Goal: Task Accomplishment & Management: Manage account settings

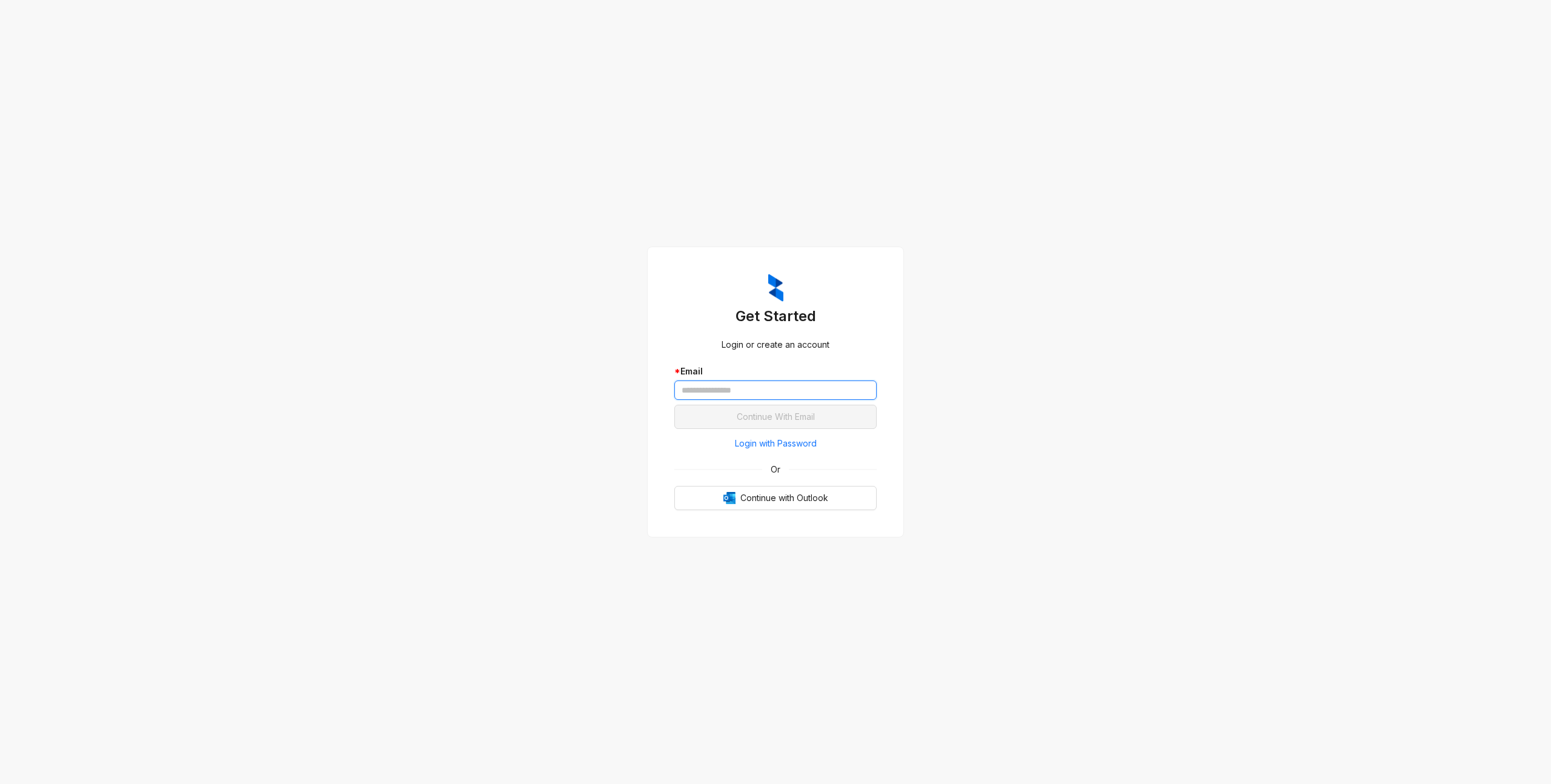
click at [792, 394] on input "text" at bounding box center [775, 390] width 202 height 19
type input "**********"
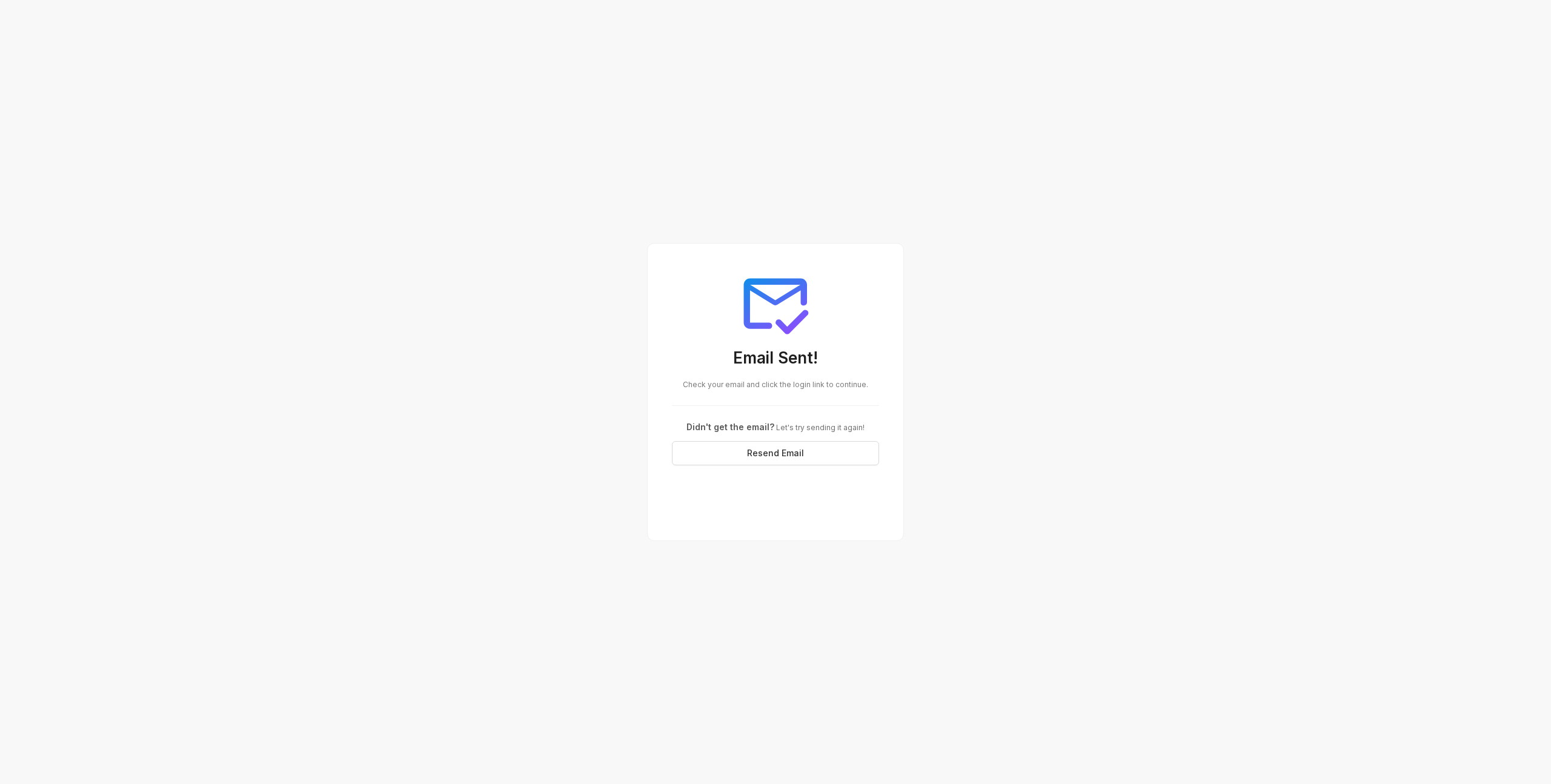
click at [784, 423] on span "Let's try sending it again!" at bounding box center [819, 427] width 90 height 9
click at [1077, 314] on div "Email Sent! Check your email and click the login link to continue. Didn't get t…" at bounding box center [776, 392] width 1551 height 784
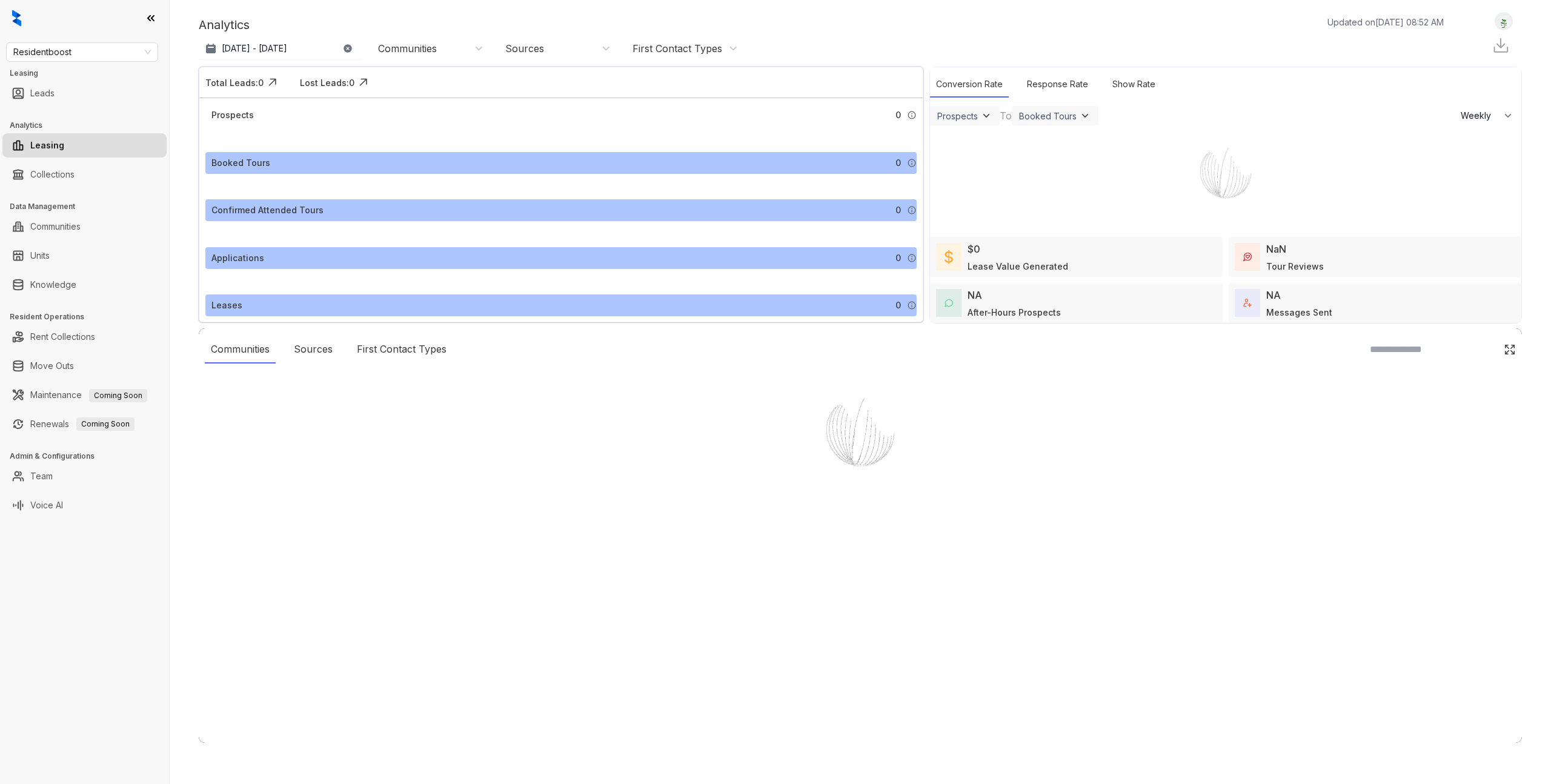
select select "******"
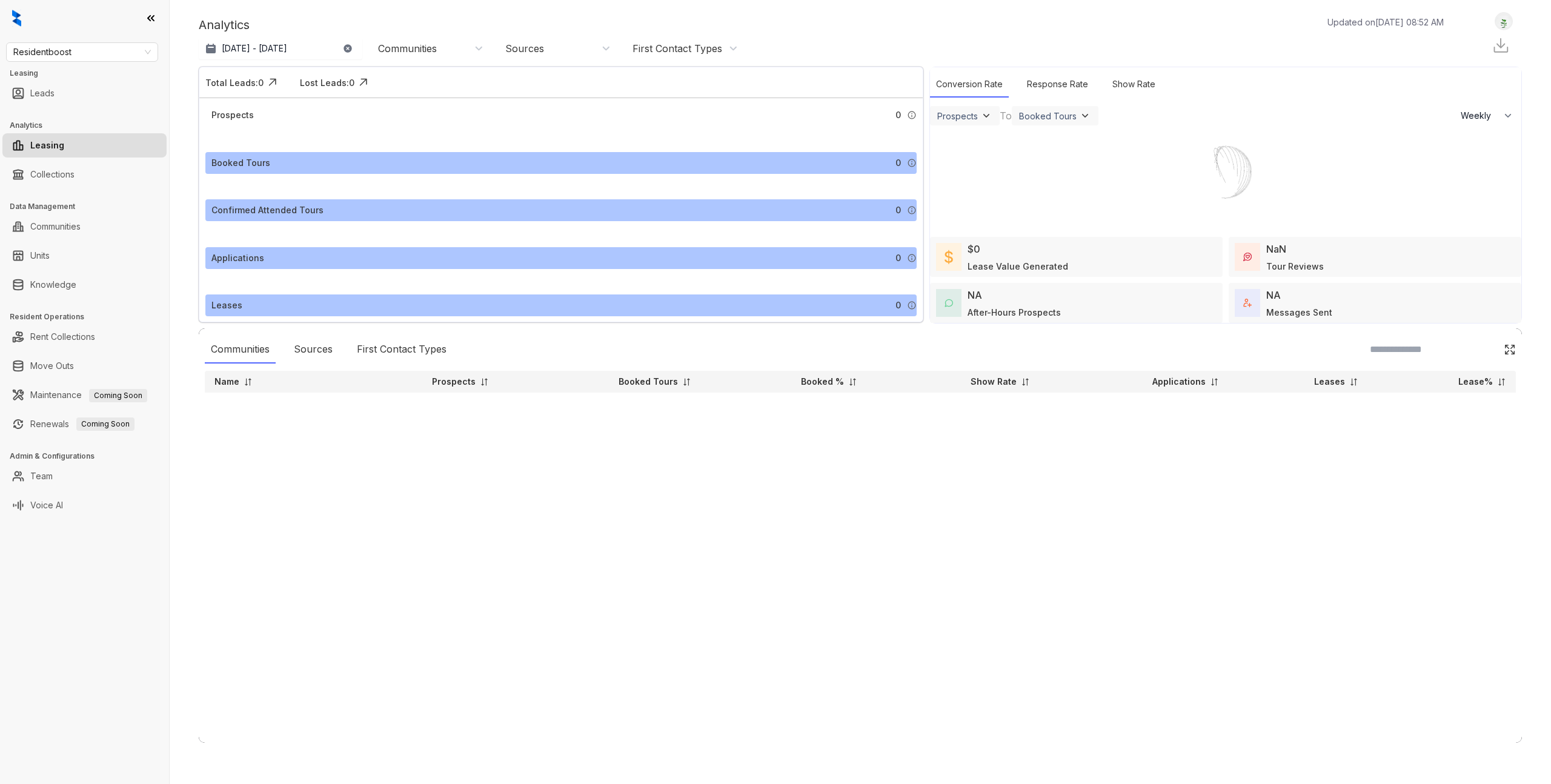
click at [1245, 26] on div "Analytics Updated on Aug 14, 2025, 08:52 AM" at bounding box center [827, 25] width 1257 height 18
click at [45, 229] on link "Communities" at bounding box center [55, 227] width 50 height 24
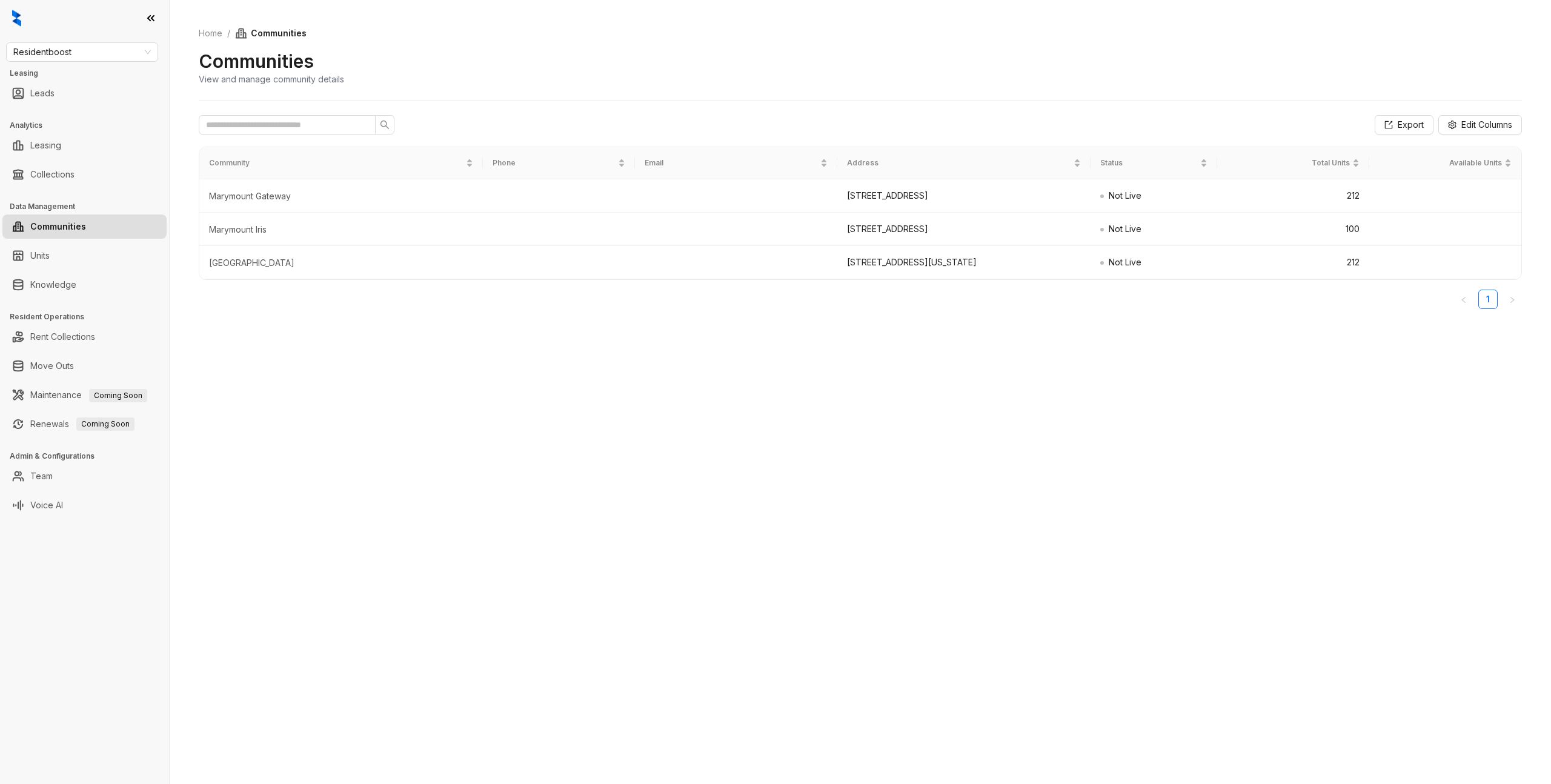
click at [404, 454] on div "Home / Communities Communities View and manage community details Export Edit Co…" at bounding box center [860, 392] width 1382 height 784
click at [116, 55] on span "Residentboost" at bounding box center [82, 52] width 138 height 18
type input "***"
click at [89, 74] on div "Magnolia Capital" at bounding box center [82, 76] width 133 height 13
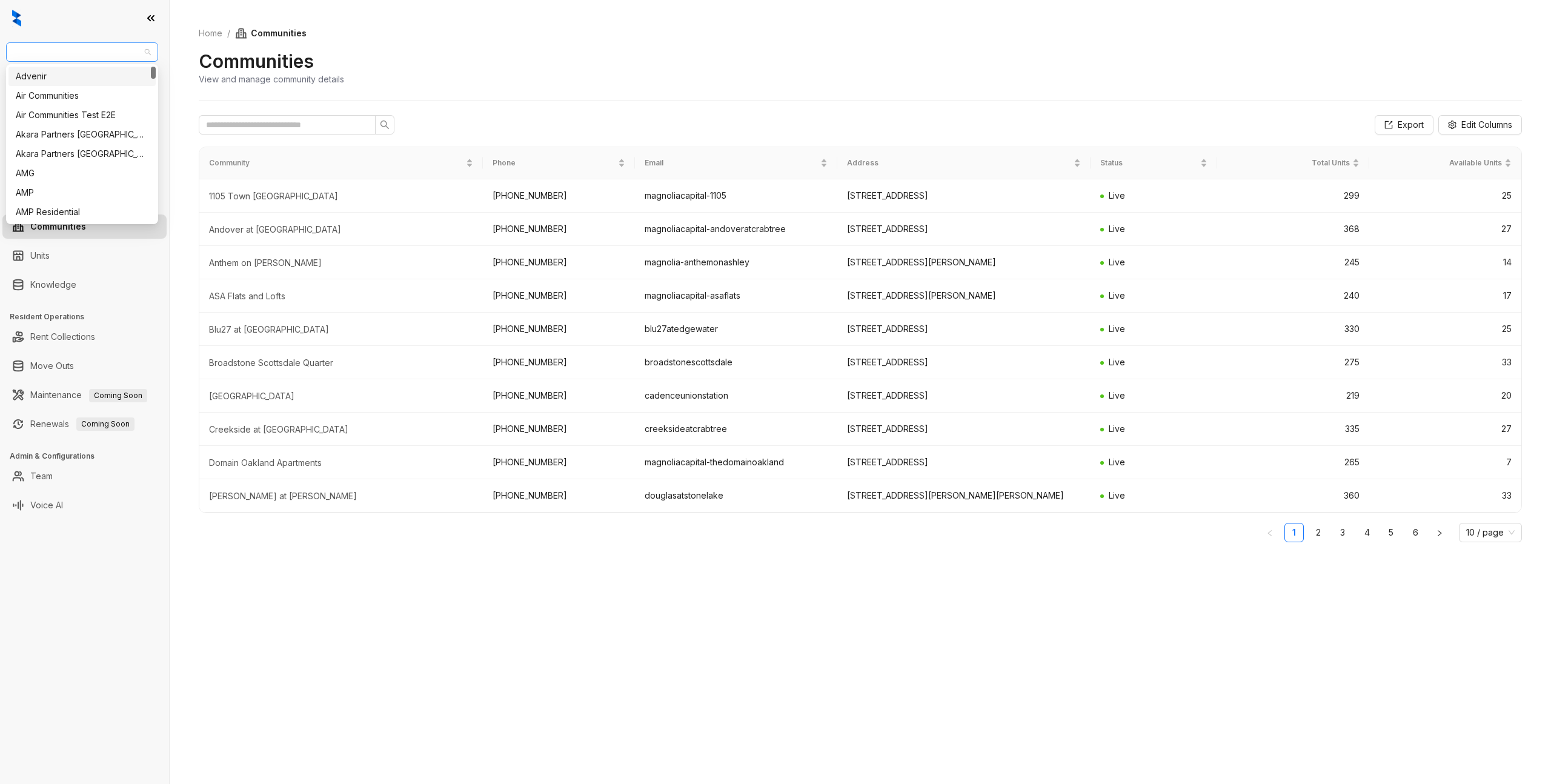
click at [142, 52] on span "Magnolia Capital" at bounding box center [82, 52] width 138 height 18
type input "****"
click at [37, 72] on div "Magnolia Capital" at bounding box center [82, 76] width 133 height 13
drag, startPoint x: 140, startPoint y: 632, endPoint x: 144, endPoint y: 646, distance: 14.6
click at [140, 632] on div "Magnolia Capital Leasing Leads Analytics Leasing Collections Data Management Co…" at bounding box center [84, 392] width 169 height 784
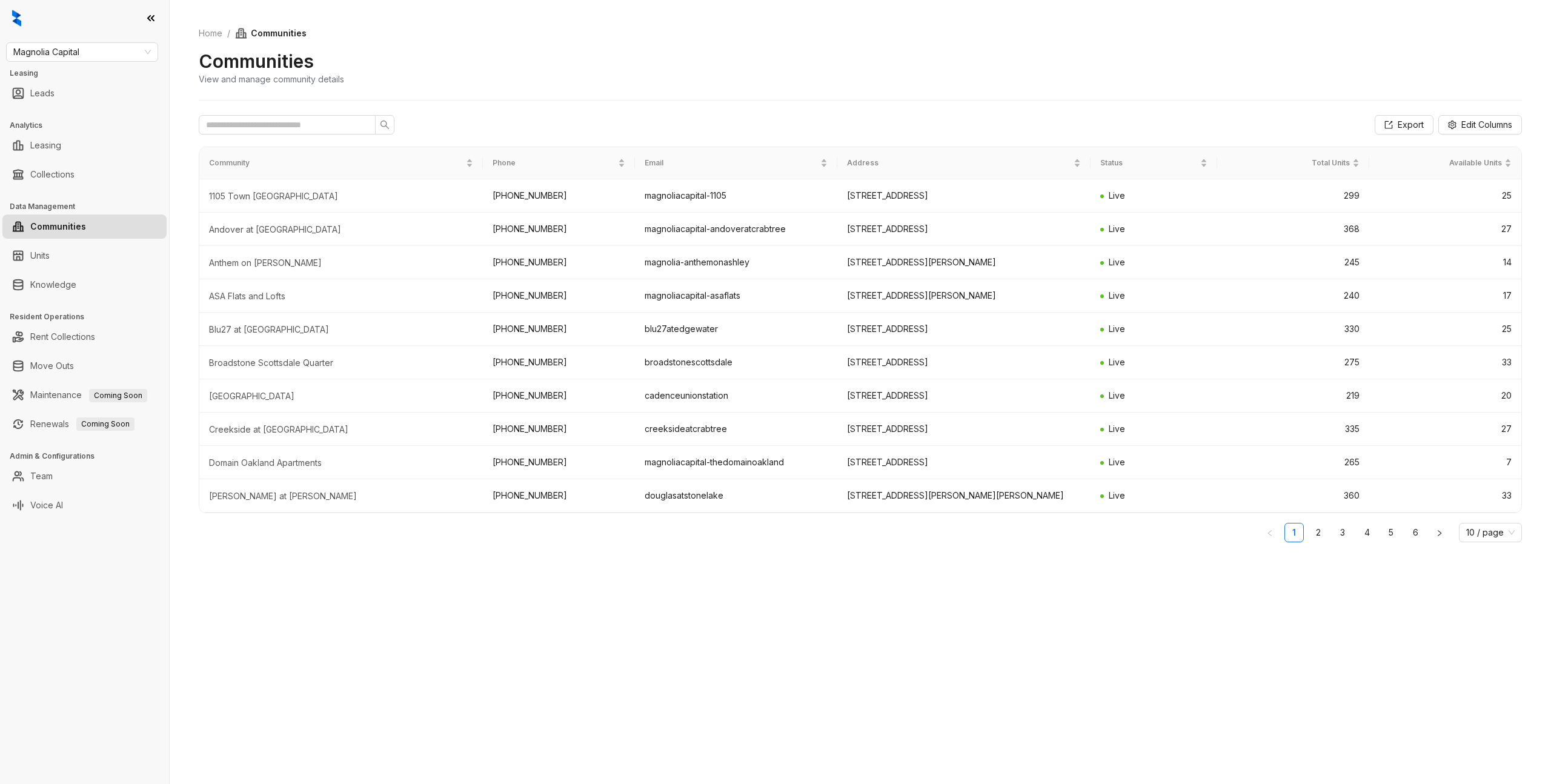
drag, startPoint x: 345, startPoint y: 610, endPoint x: 223, endPoint y: 554, distance: 134.2
click at [345, 610] on div "Home / Communities Communities View and manage community details Export Edit Co…" at bounding box center [860, 392] width 1382 height 784
click at [52, 480] on link "Team" at bounding box center [42, 476] width 23 height 24
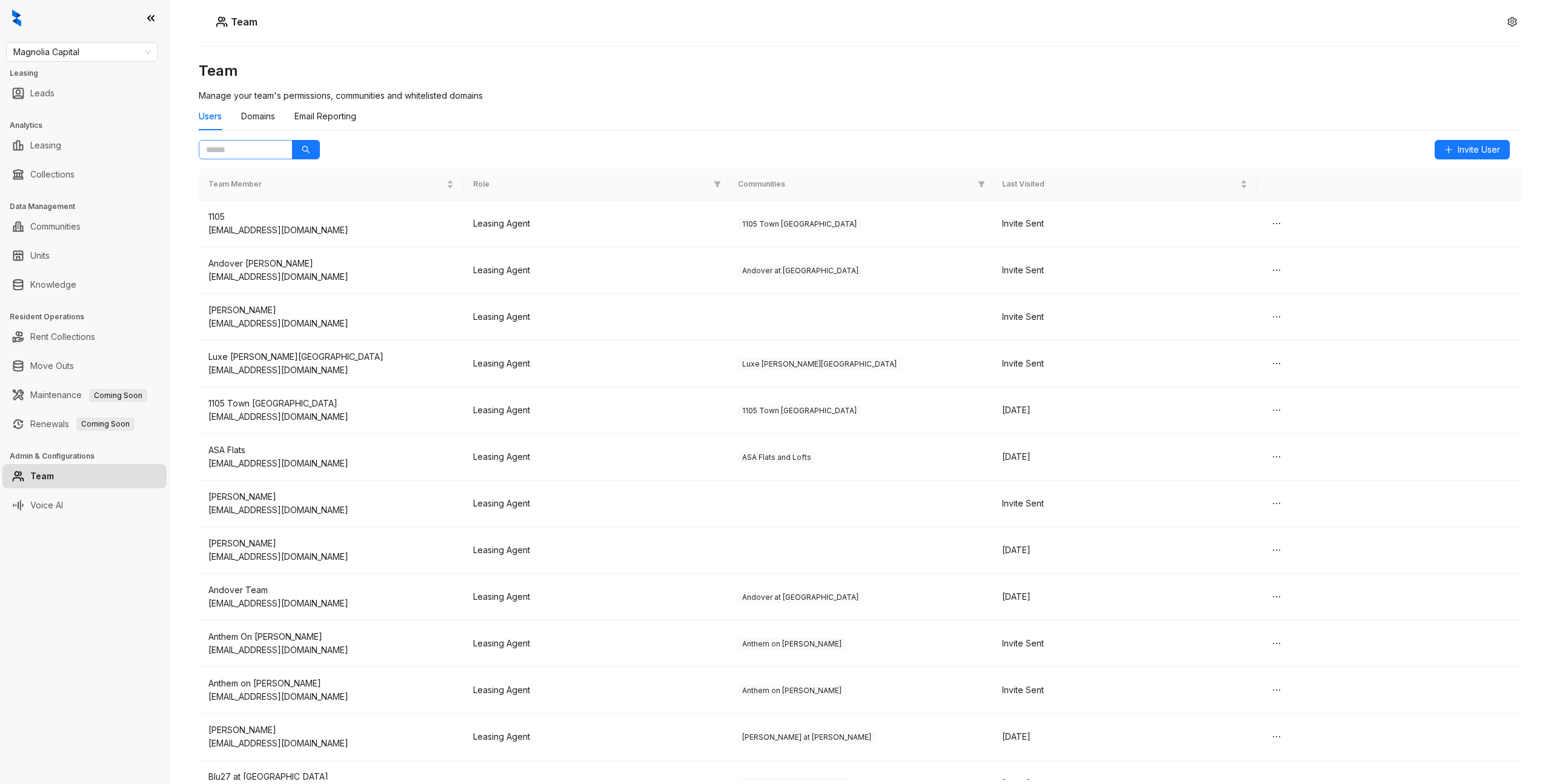
drag, startPoint x: 268, startPoint y: 140, endPoint x: 260, endPoint y: 145, distance: 9.4
click at [266, 141] on span at bounding box center [245, 149] width 94 height 19
type input "*****"
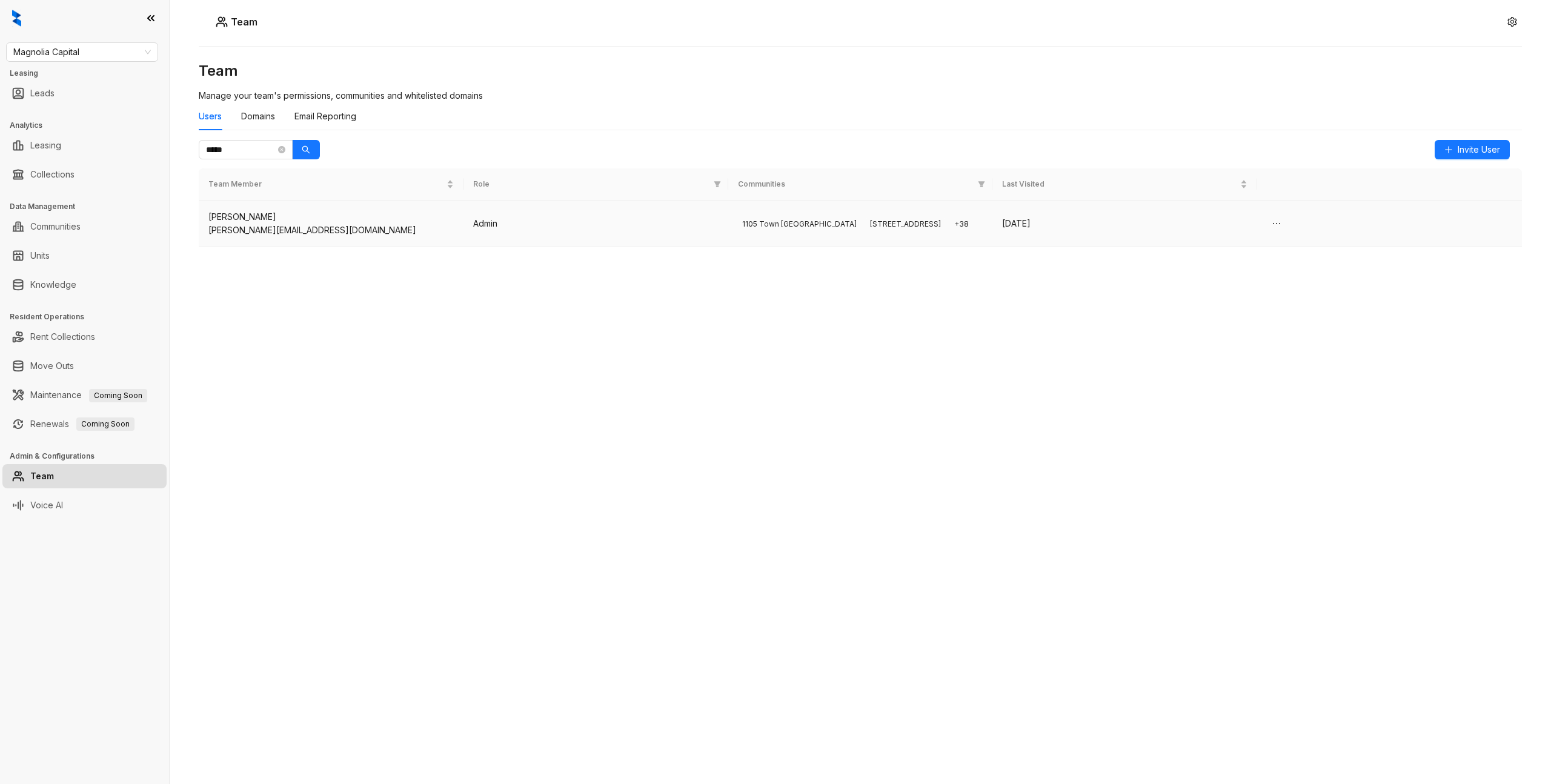
click at [449, 228] on div "[PERSON_NAME][EMAIL_ADDRESS][DOMAIN_NAME]" at bounding box center [331, 230] width 245 height 13
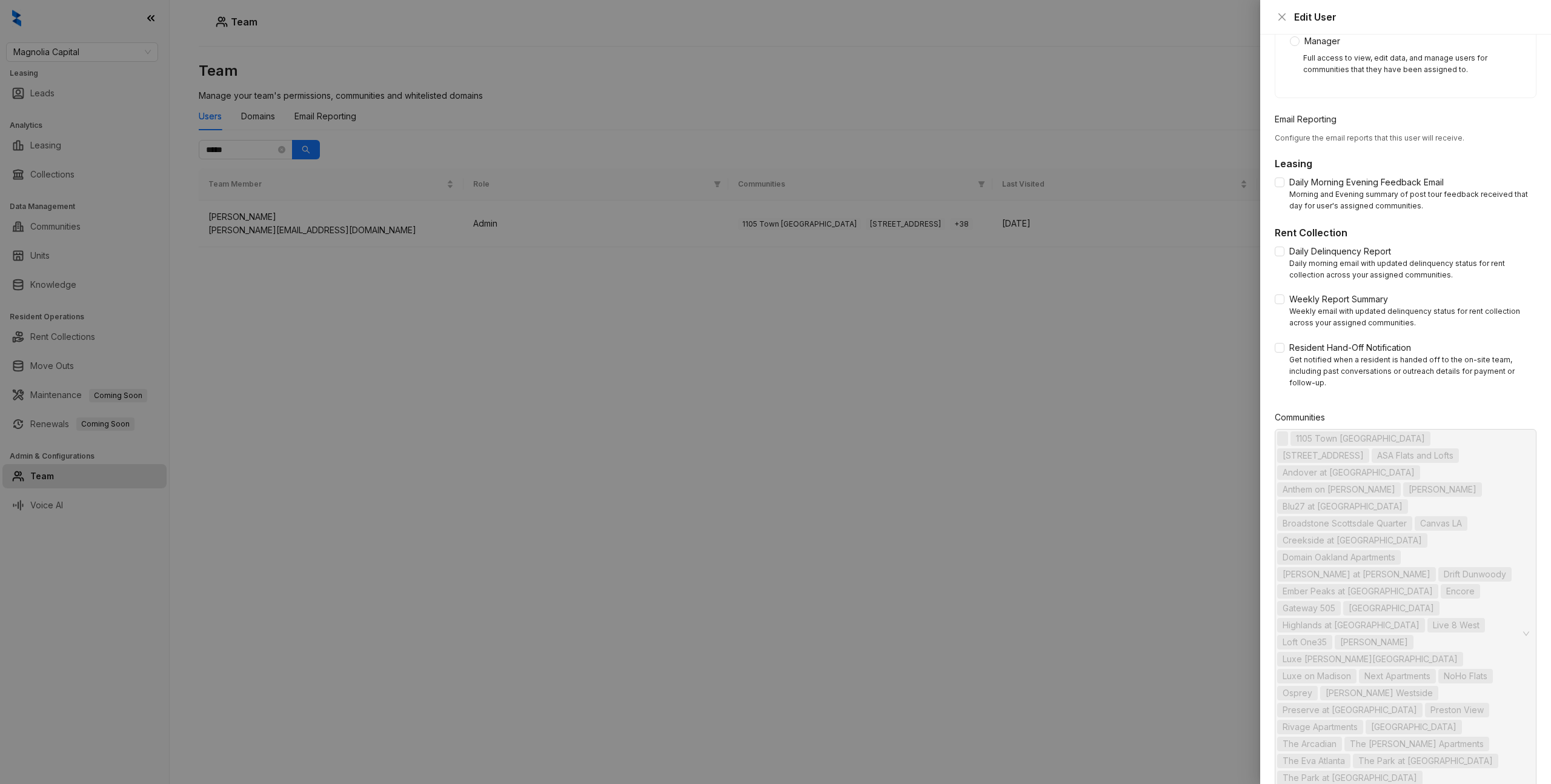
scroll to position [284, 0]
click at [1326, 478] on span "Anthem on [PERSON_NAME]" at bounding box center [1338, 485] width 113 height 13
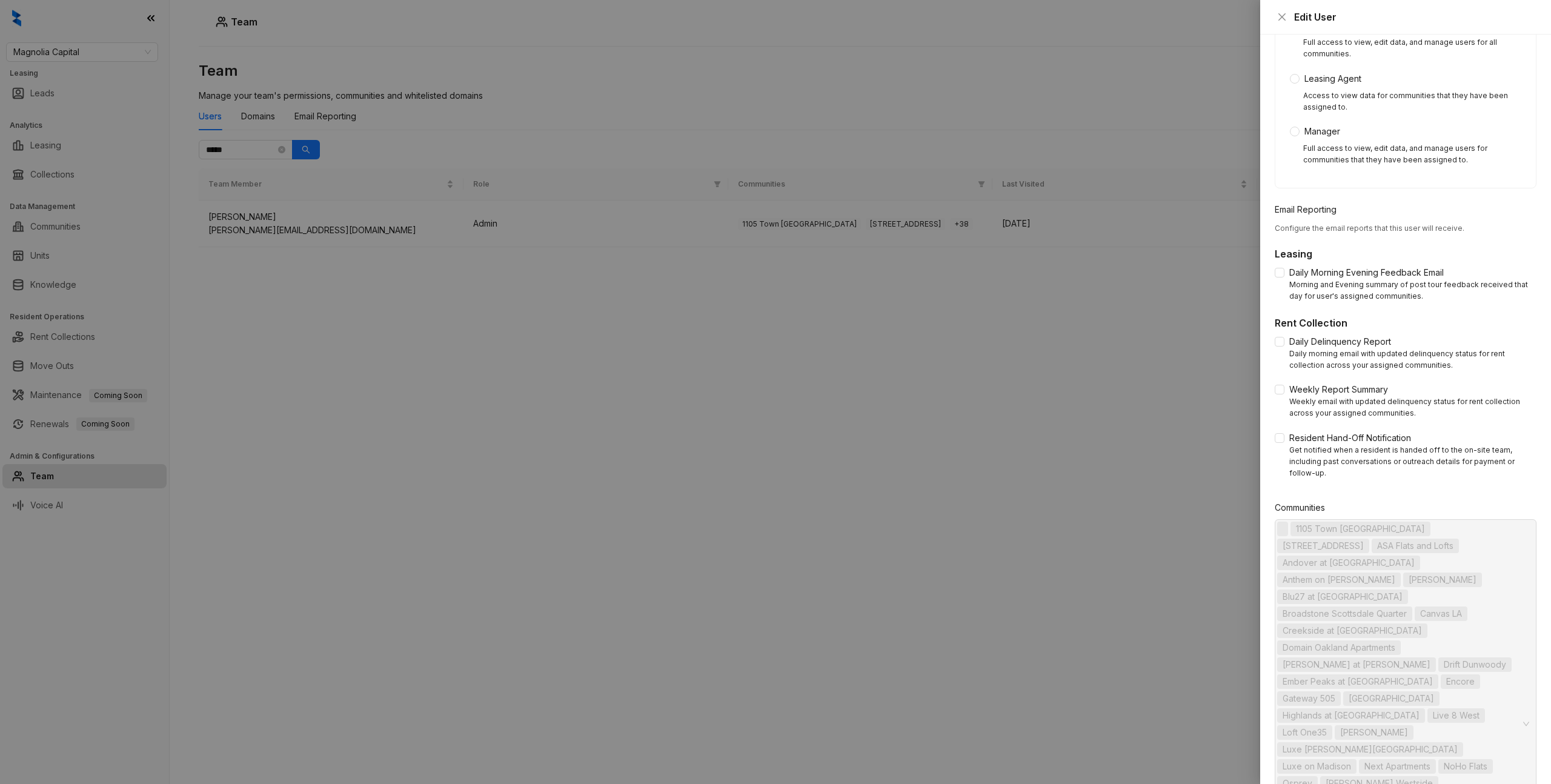
scroll to position [0, 0]
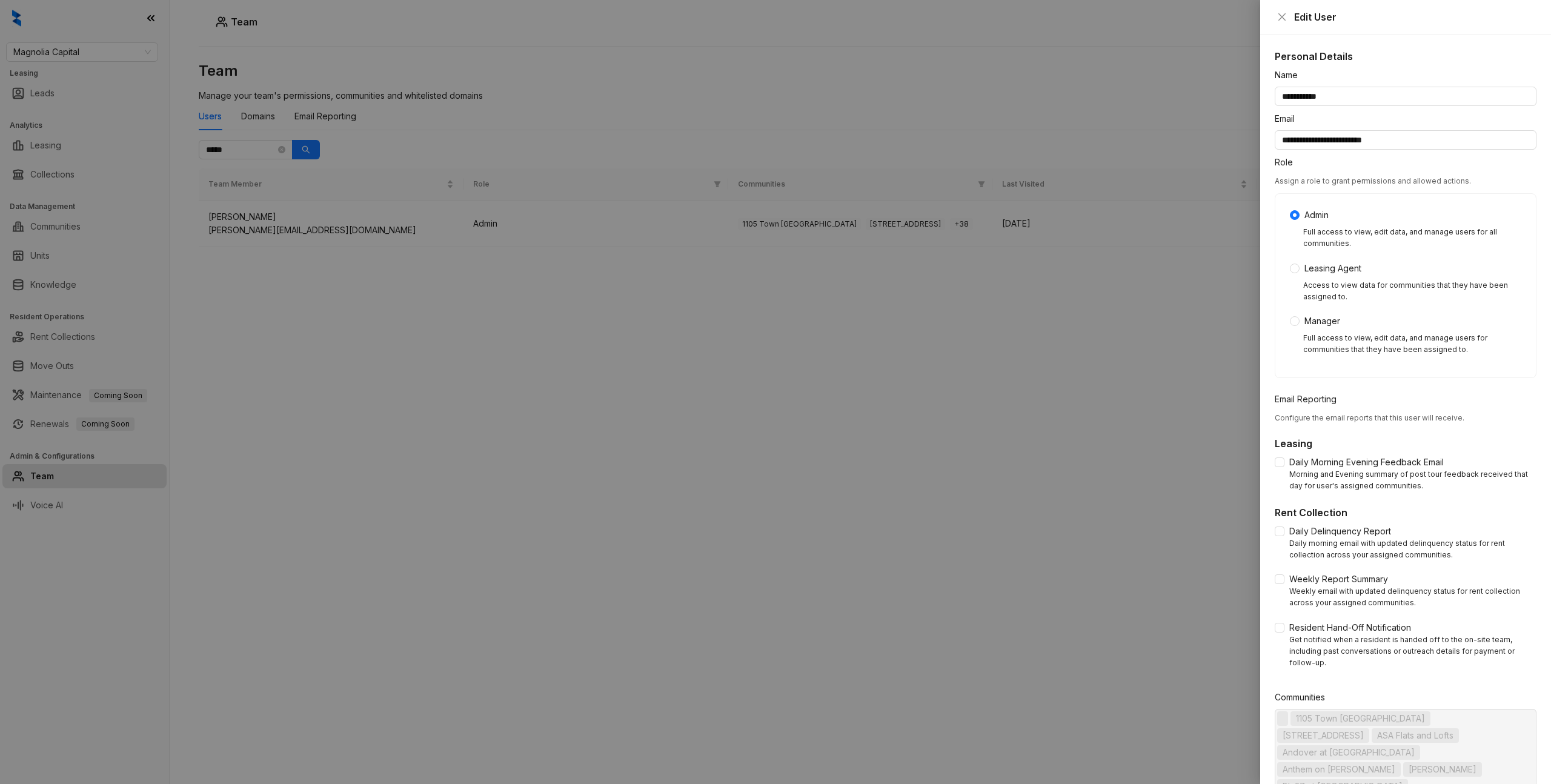
click at [1321, 330] on div "Admin Full access to view, edit data, and manage users for all communities. Lea…" at bounding box center [1405, 286] width 231 height 155
click at [1321, 321] on span "Manager" at bounding box center [1322, 321] width 45 height 13
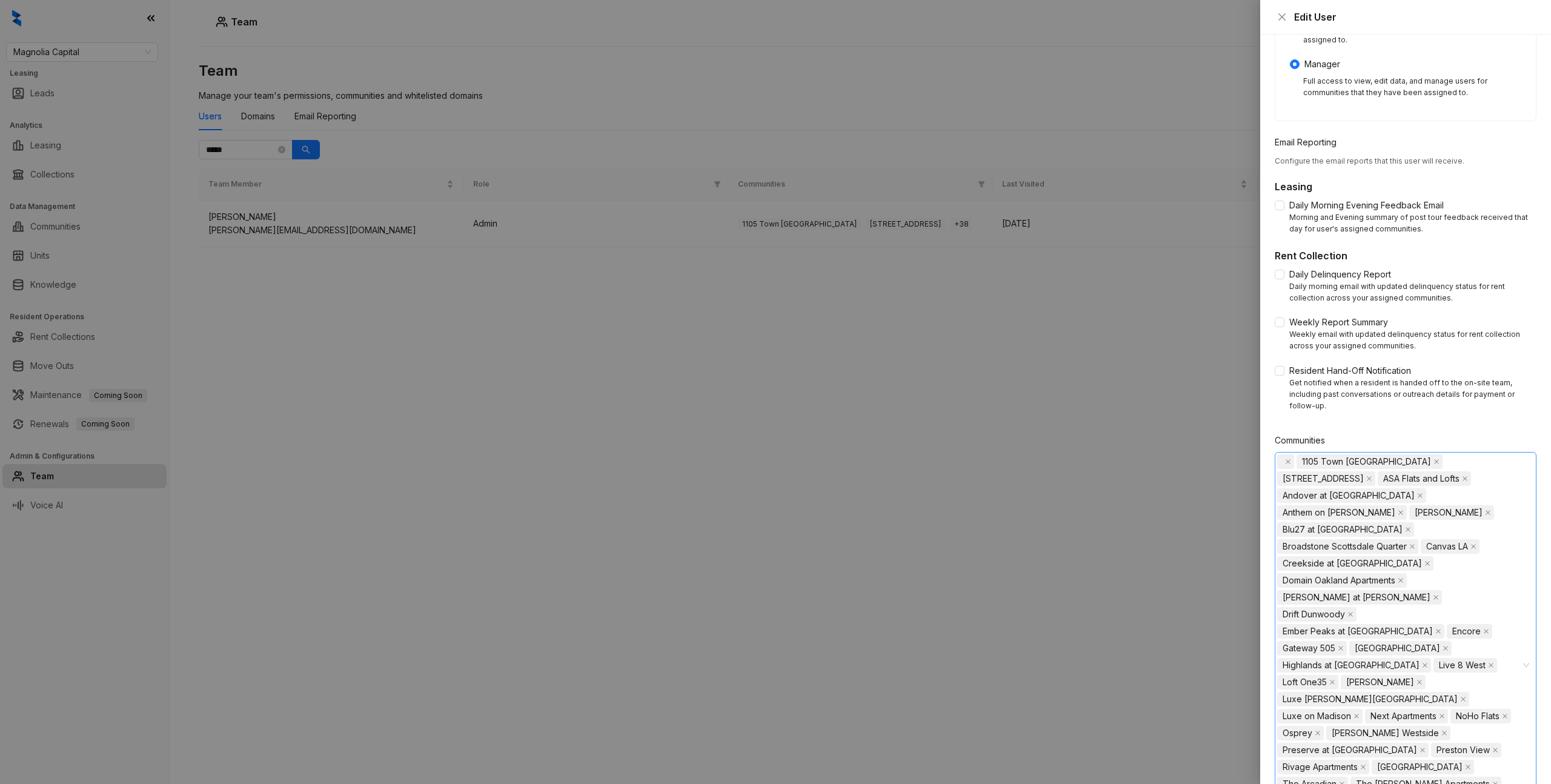
scroll to position [284, 0]
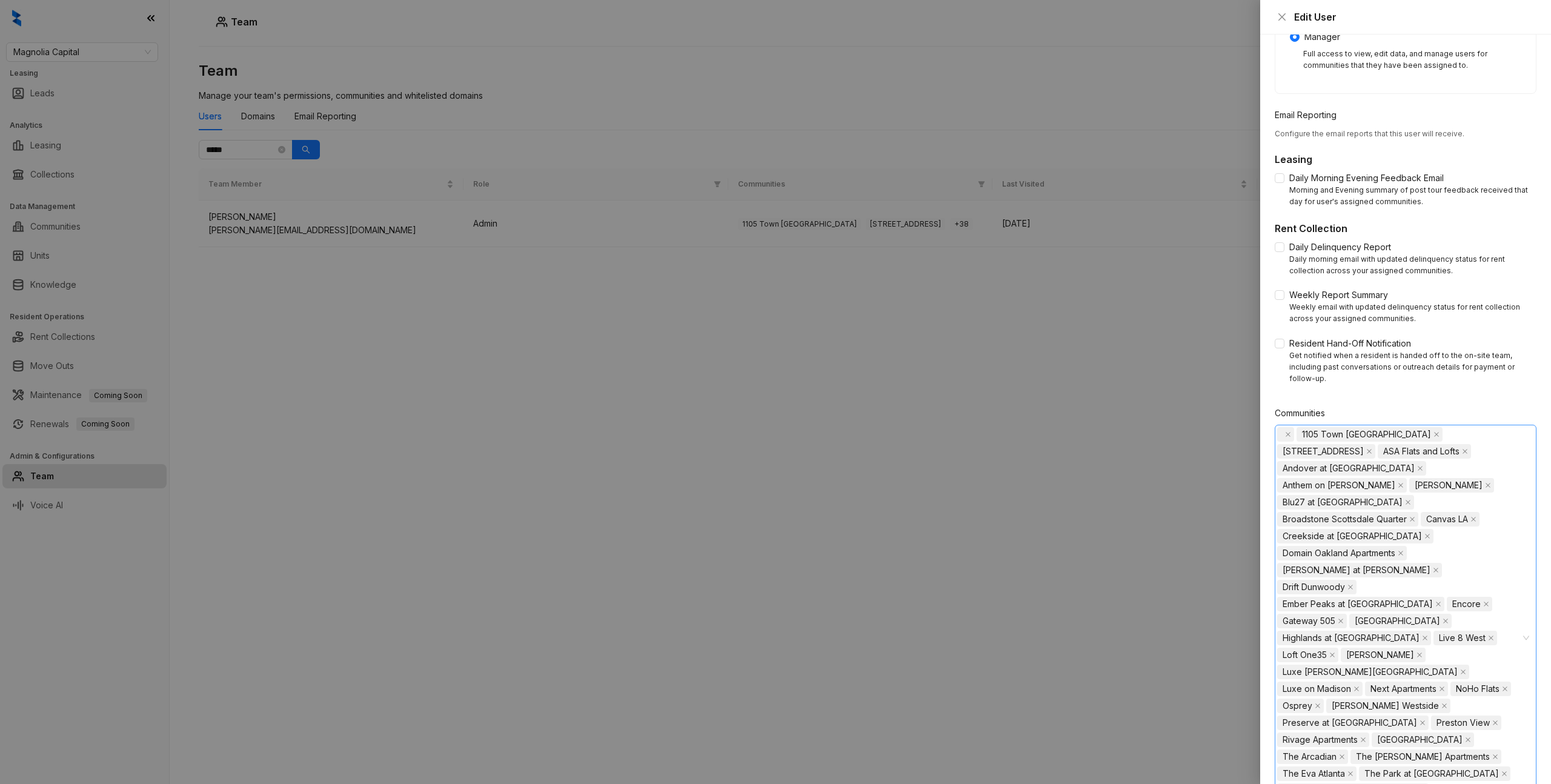
click at [1396, 387] on form "**********" at bounding box center [1405, 326] width 262 height 1084
click at [1345, 406] on div "Communities" at bounding box center [1405, 415] width 262 height 18
click at [1280, 427] on span at bounding box center [1286, 435] width 17 height 15
click at [1279, 427] on span at bounding box center [1286, 435] width 17 height 15
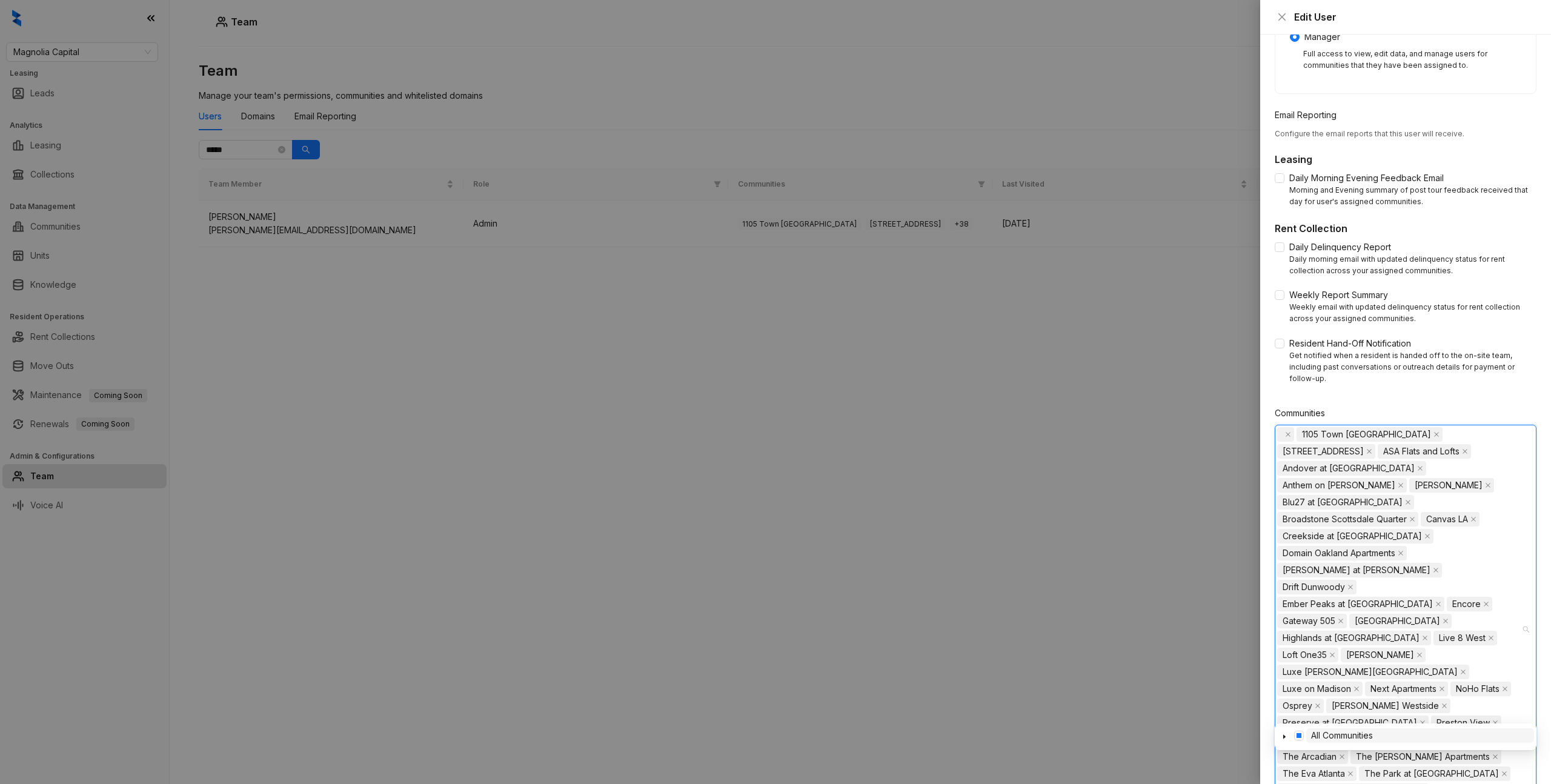
click at [1279, 427] on span at bounding box center [1286, 435] width 17 height 15
click at [1489, 706] on div "1105 Town Brookhaven 4550 Cherry Creek ASA Flats and Lofts Andover at Crabtree …" at bounding box center [1399, 629] width 244 height 407
click at [1511, 643] on div "1105 Town Brookhaven 4550 Cherry Creek ASA Flats and Lofts Andover at Crabtree …" at bounding box center [1399, 629] width 244 height 407
click at [1295, 737] on span at bounding box center [1299, 736] width 10 height 10
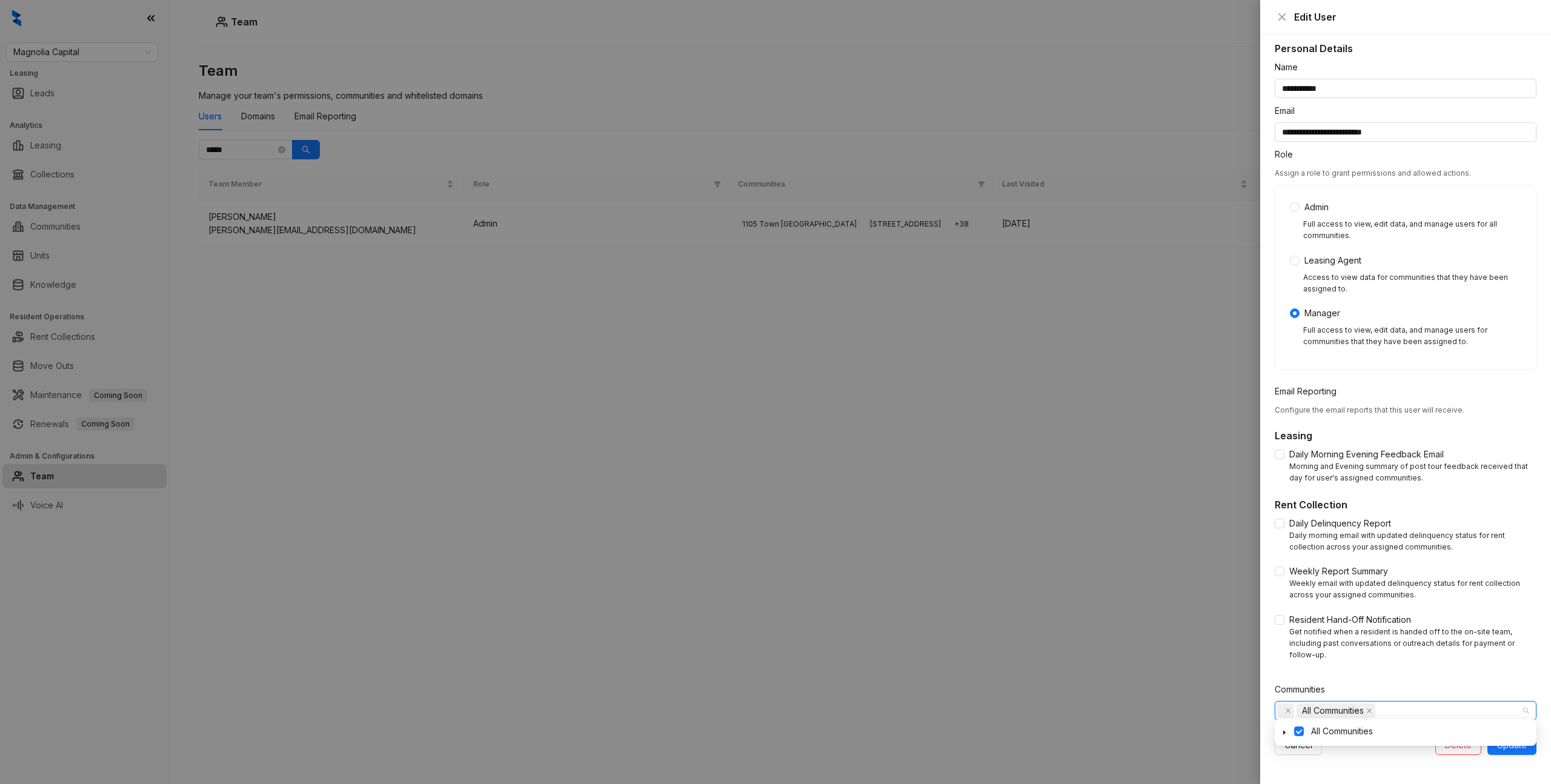
scroll to position [0, 0]
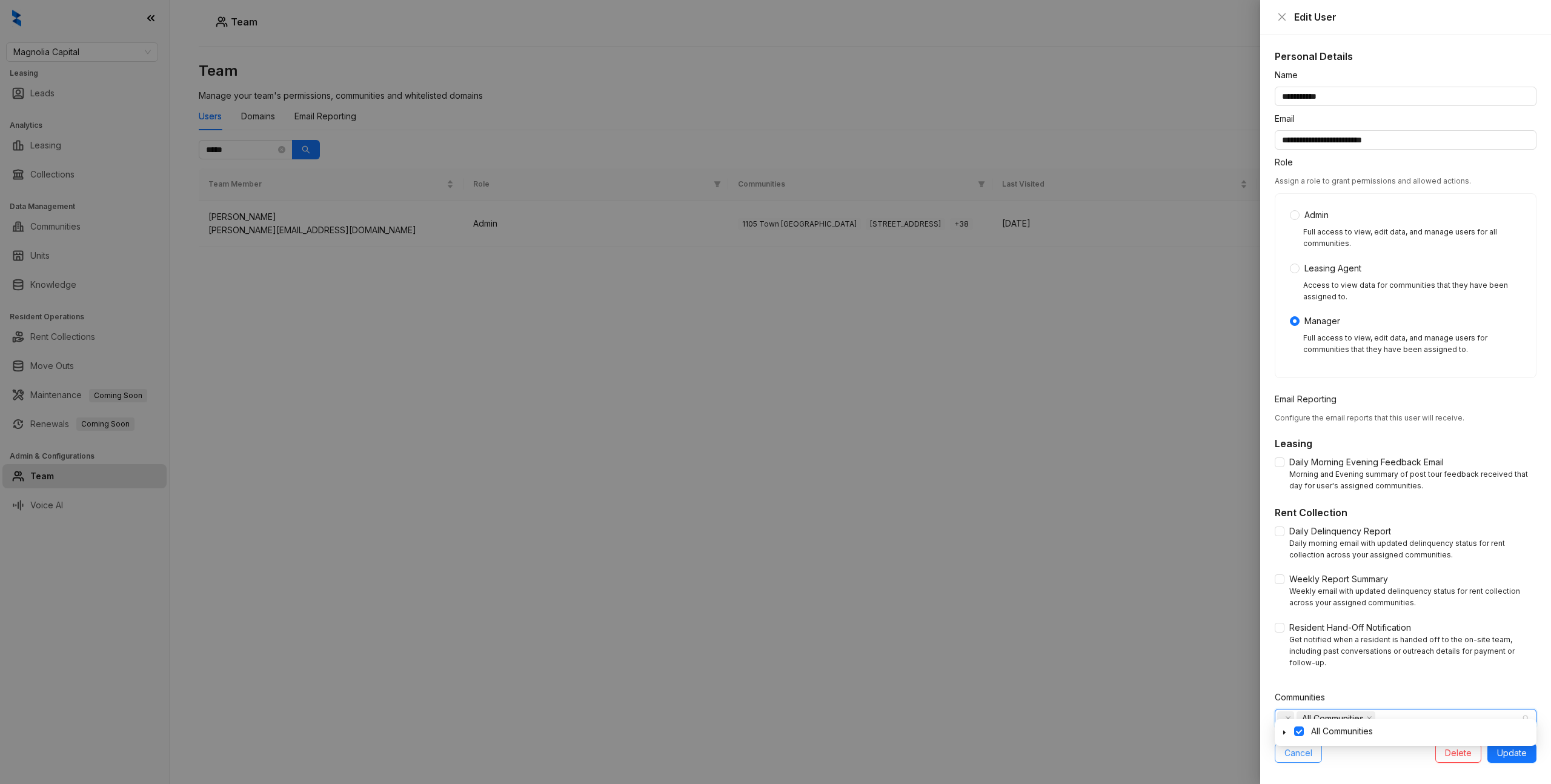
click at [1283, 732] on icon "caret-down" at bounding box center [1284, 733] width 2 height 4
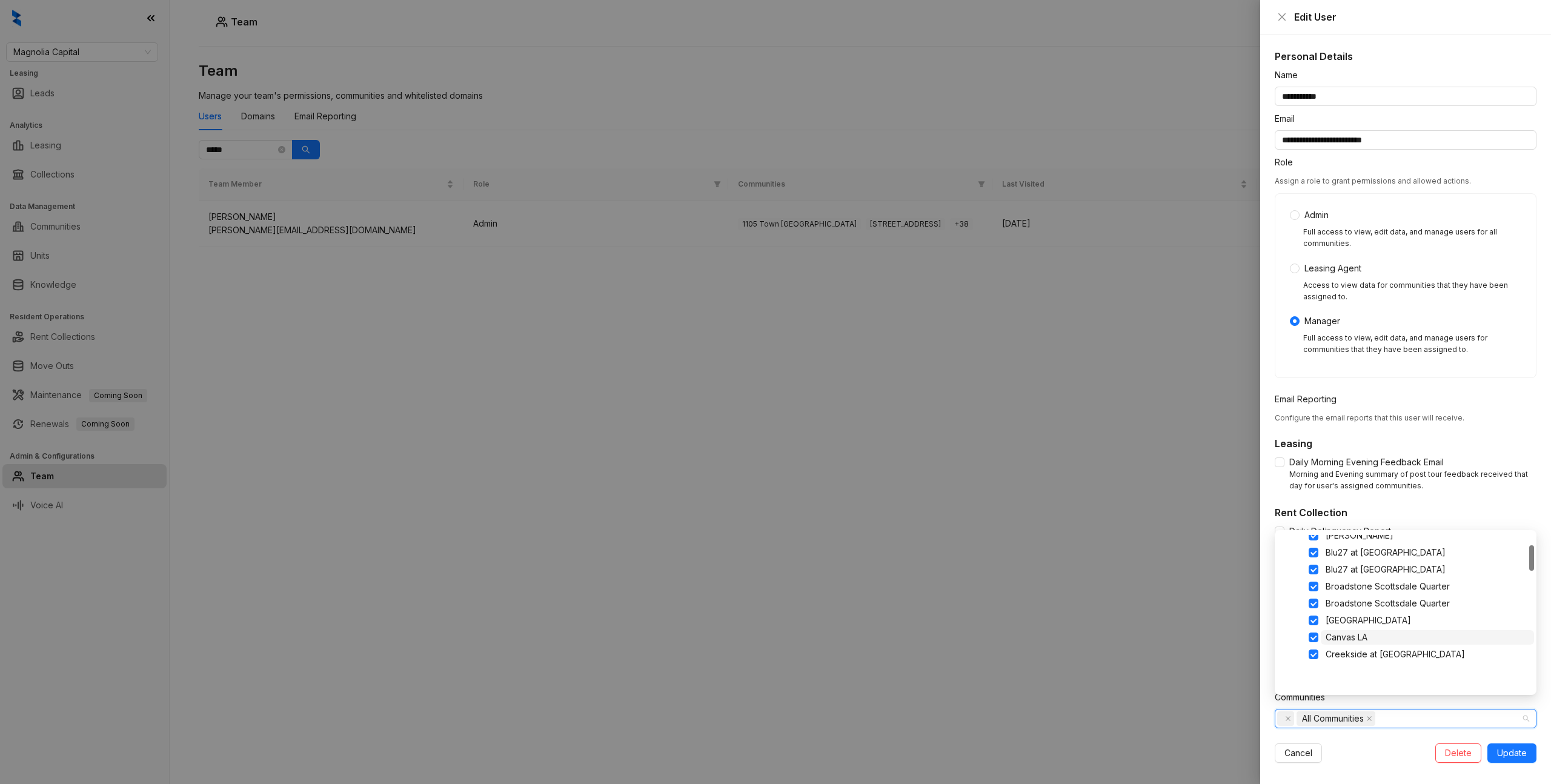
scroll to position [778, 0]
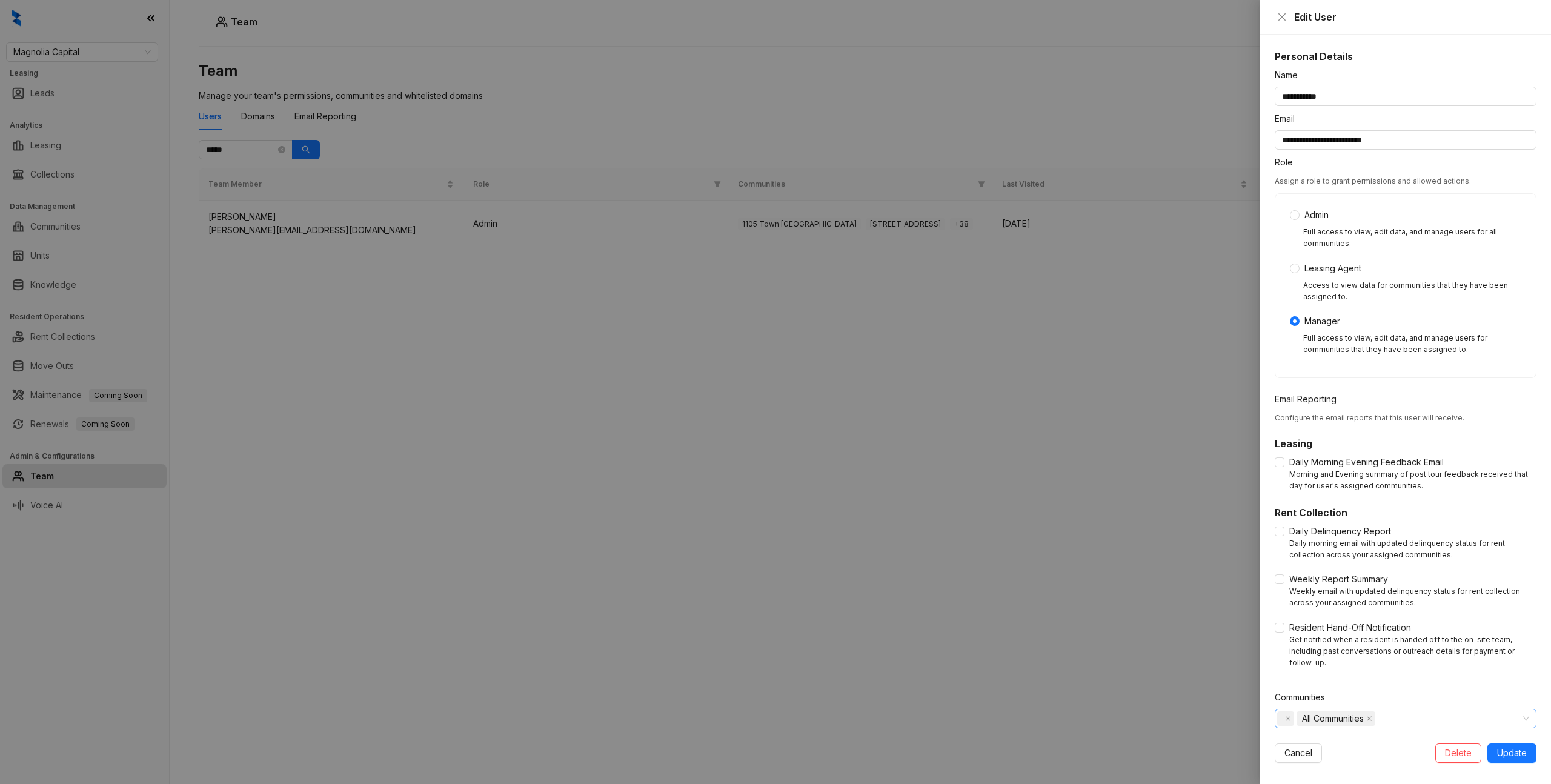
click at [1413, 710] on div "All Communities" at bounding box center [1399, 719] width 244 height 17
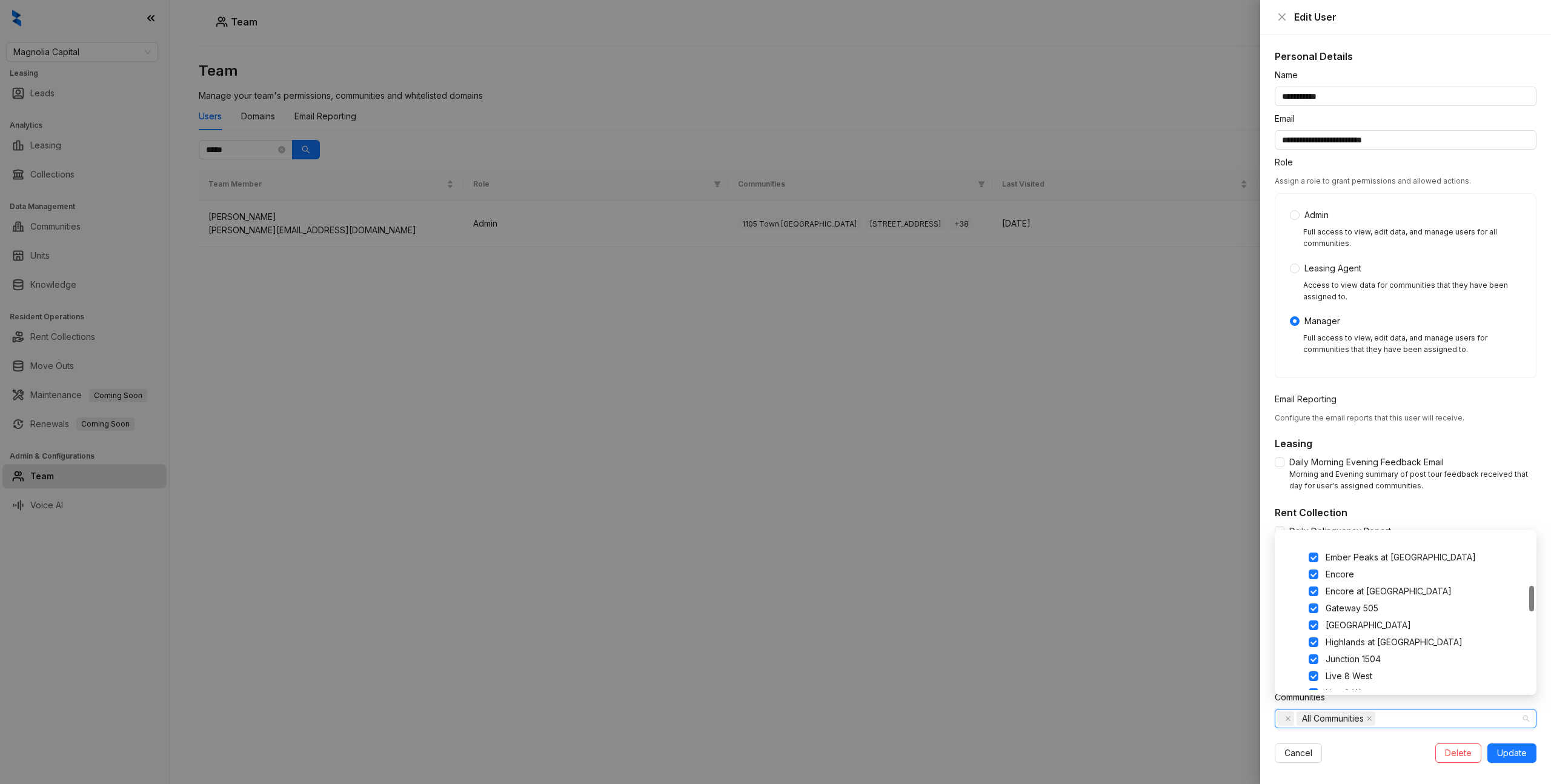
scroll to position [315, 0]
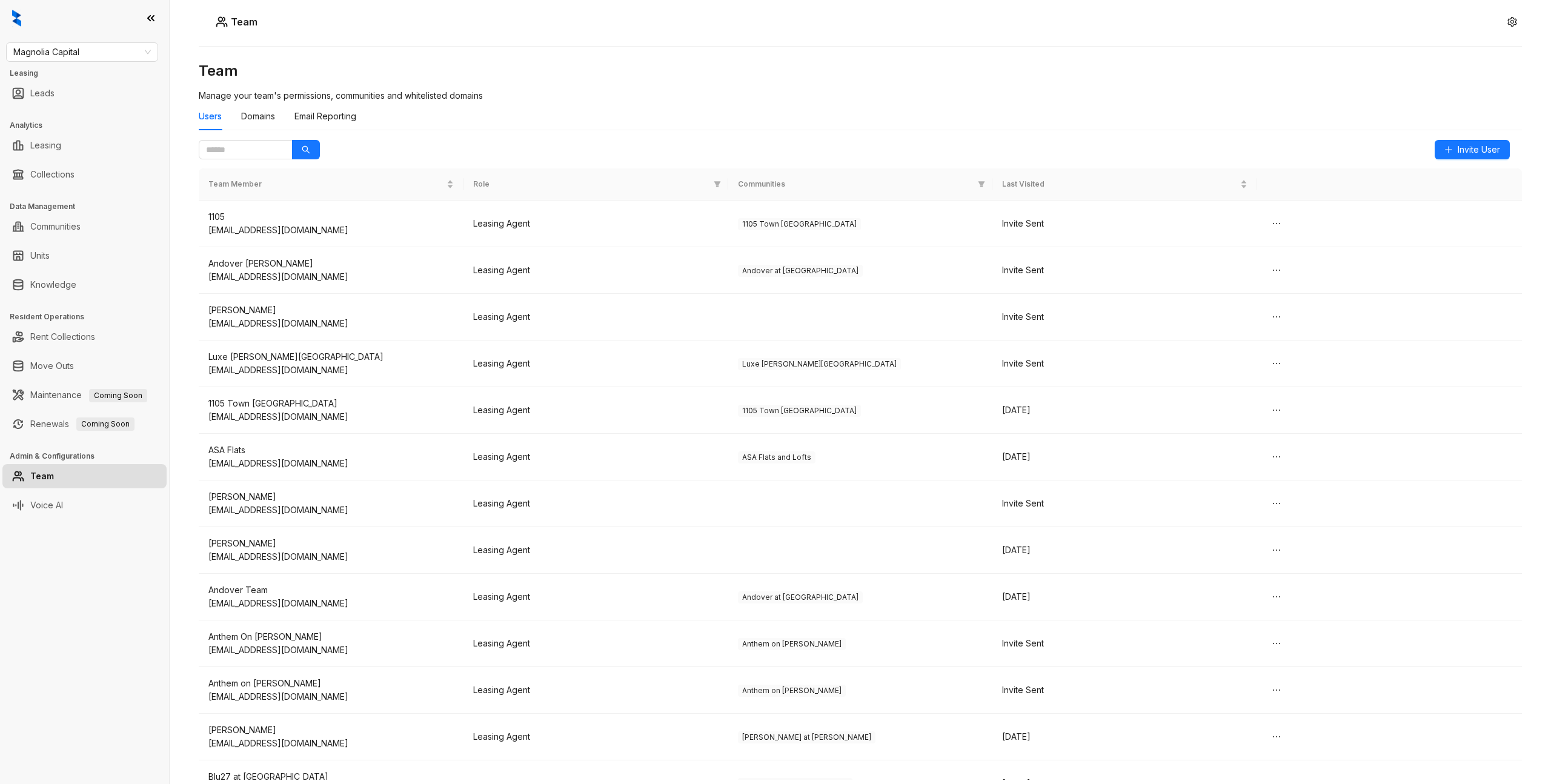
click at [685, 89] on div "Team Manage your team's permissions, communities and whitelisted domains Users …" at bounding box center [860, 366] width 1323 height 611
click at [732, 135] on div "Users Domains Email Reporting" at bounding box center [860, 121] width 1323 height 38
click at [1184, 118] on div "Users Domains Email Reporting" at bounding box center [860, 116] width 1323 height 28
